Goal: Transaction & Acquisition: Purchase product/service

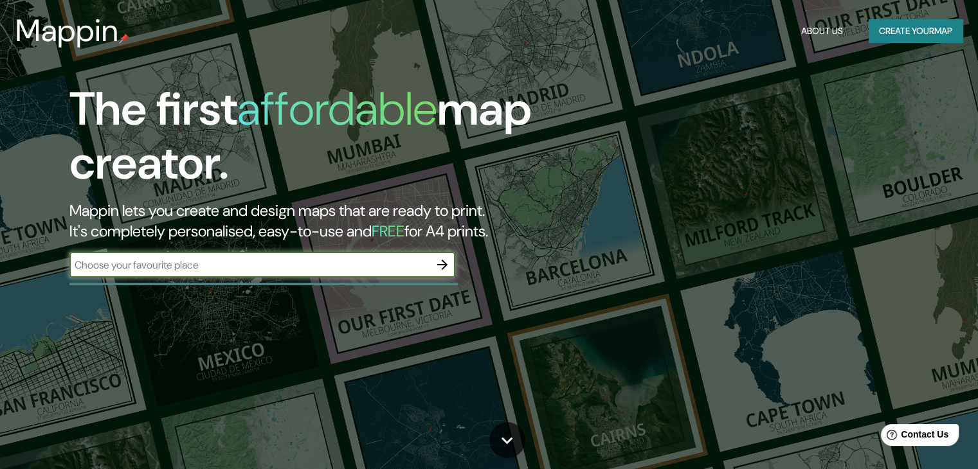
click at [187, 271] on input "text" at bounding box center [249, 265] width 360 height 15
type input "biblioteca [PERSON_NAME][GEOGRAPHIC_DATA]"
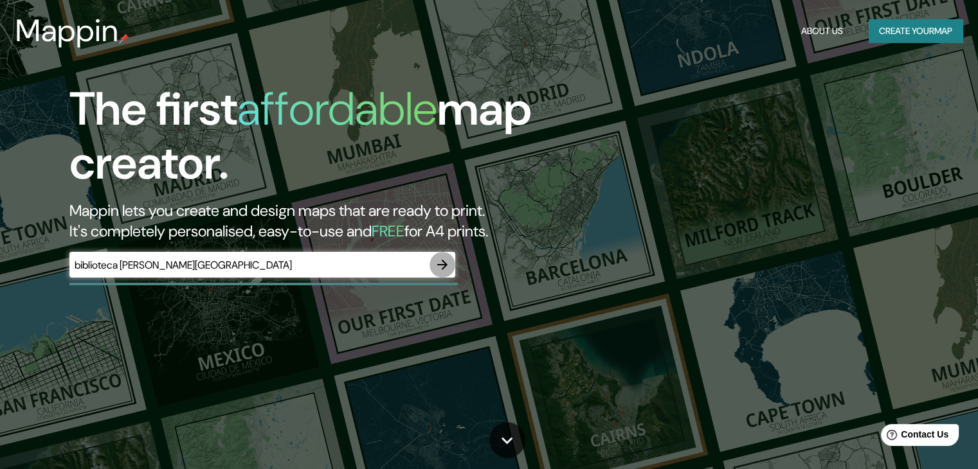
click at [442, 268] on icon "button" at bounding box center [442, 264] width 15 height 15
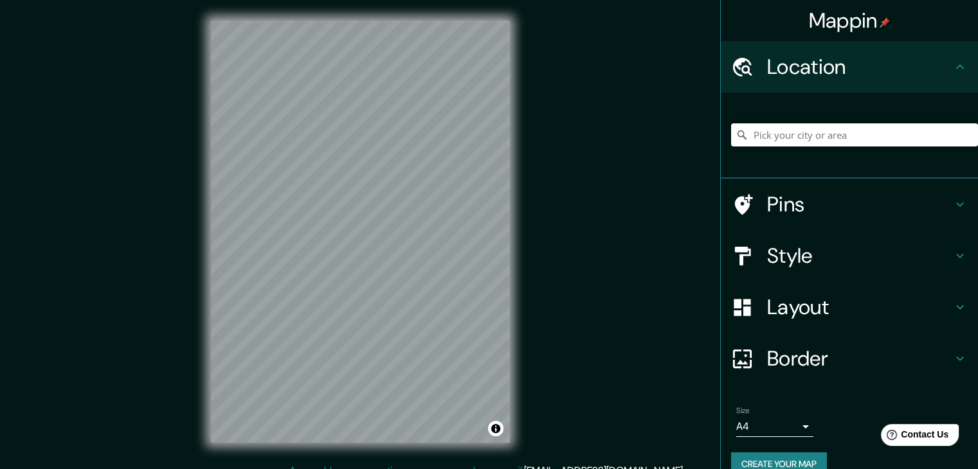
click at [787, 140] on input "Pick your city or area" at bounding box center [854, 134] width 247 height 23
type input "[GEOGRAPHIC_DATA], [GEOGRAPHIC_DATA] - [GEOGRAPHIC_DATA], 61642-260, [GEOGRAPHI…"
click at [963, 131] on icon "Clear" at bounding box center [968, 135] width 10 height 10
click at [921, 136] on input "Pick your city or area" at bounding box center [854, 134] width 247 height 23
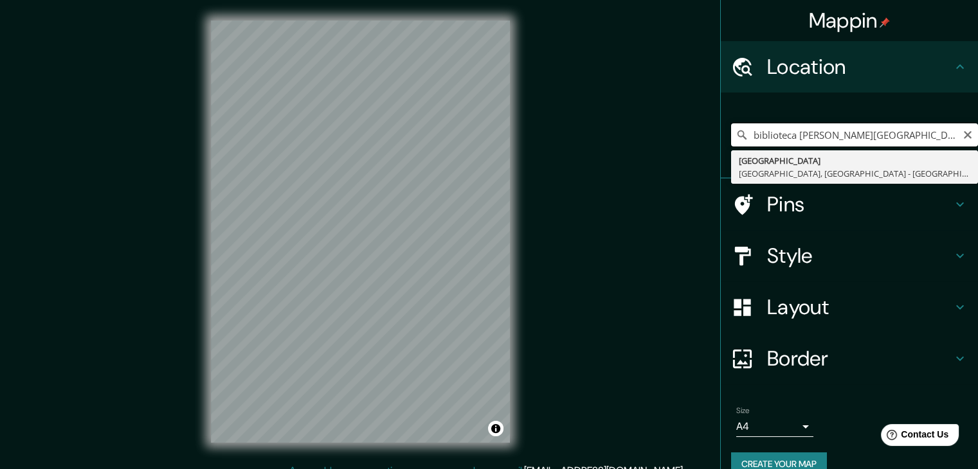
drag, startPoint x: 936, startPoint y: 140, endPoint x: 788, endPoint y: 145, distance: 148.6
click at [788, 145] on input "biblioteca [PERSON_NAME][GEOGRAPHIC_DATA]" at bounding box center [854, 134] width 247 height 23
drag, startPoint x: 927, startPoint y: 137, endPoint x: 741, endPoint y: 141, distance: 185.9
click at [741, 141] on input "biblioteca [PERSON_NAME][GEOGRAPHIC_DATA]" at bounding box center [854, 134] width 247 height 23
type input "p"
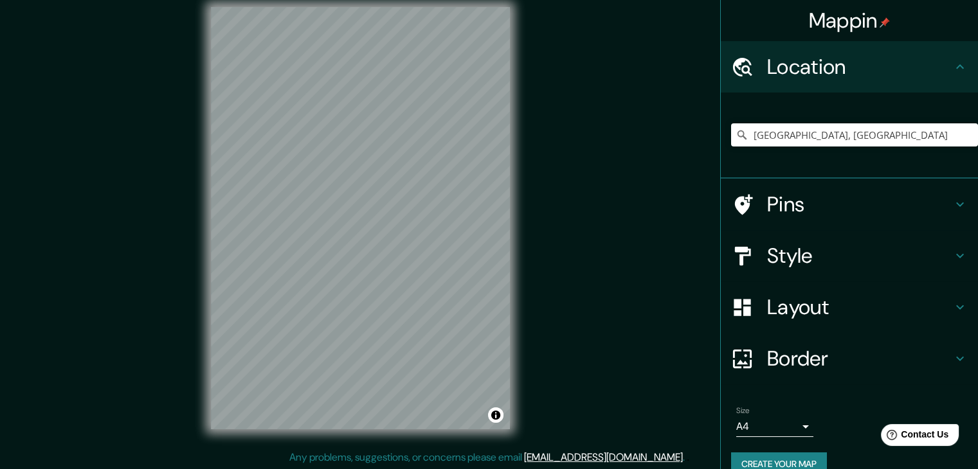
scroll to position [15, 0]
click at [744, 129] on input "[GEOGRAPHIC_DATA], [GEOGRAPHIC_DATA]" at bounding box center [854, 134] width 247 height 23
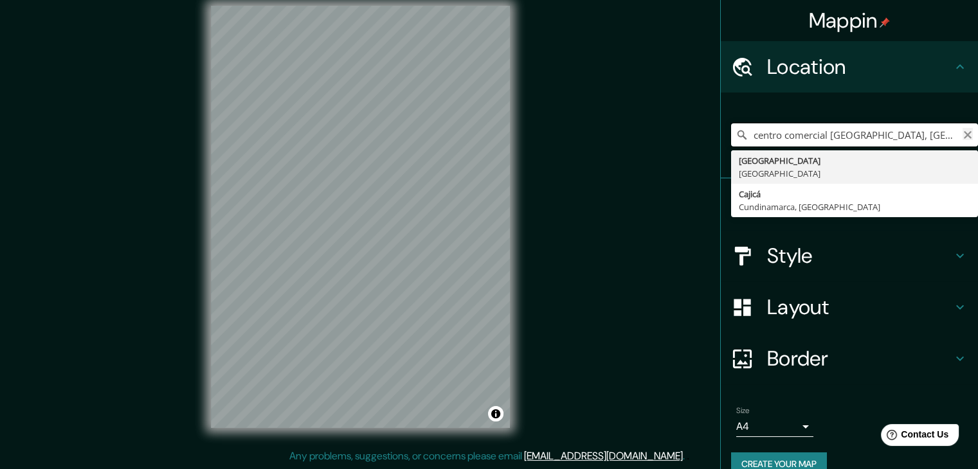
scroll to position [0, 19]
drag, startPoint x: 885, startPoint y: 133, endPoint x: 956, endPoint y: 127, distance: 71.7
click at [956, 127] on input "centro comercial [GEOGRAPHIC_DATA], [GEOGRAPHIC_DATA]" at bounding box center [854, 134] width 247 height 23
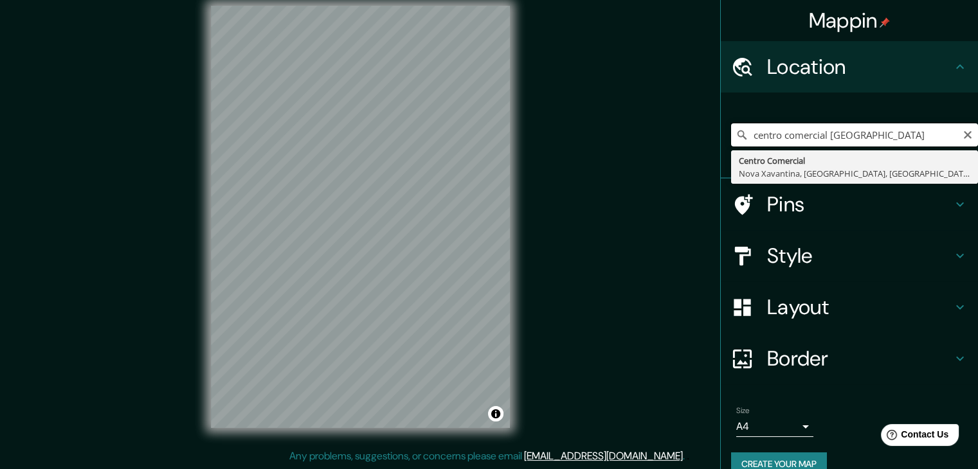
click at [855, 136] on input "centro comercial [GEOGRAPHIC_DATA]" at bounding box center [854, 134] width 247 height 23
drag, startPoint x: 820, startPoint y: 132, endPoint x: 707, endPoint y: 134, distance: 113.2
click at [707, 134] on div "Mappin Location centro comercial parque la colina [GEOGRAPHIC_DATA] [GEOGRAPHIC…" at bounding box center [489, 227] width 978 height 484
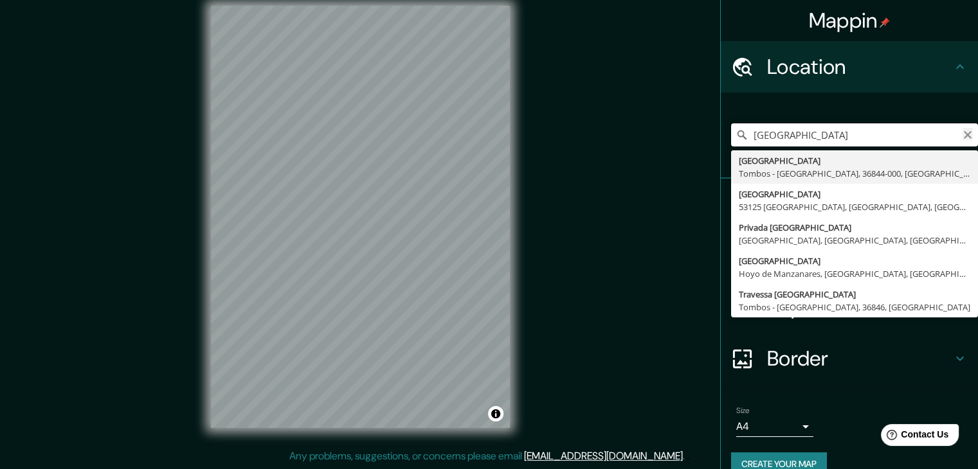
type input "[GEOGRAPHIC_DATA]"
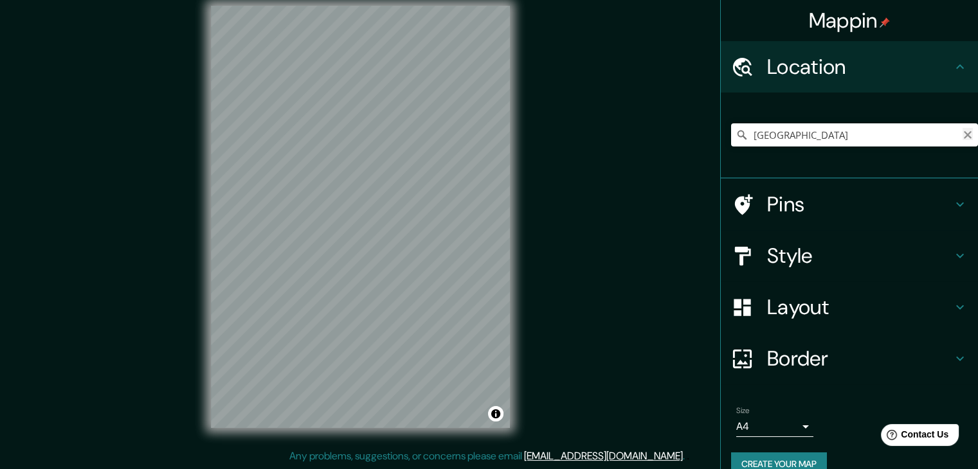
click at [963, 132] on icon "Clear" at bounding box center [968, 135] width 10 height 10
